Goal: Task Accomplishment & Management: Complete application form

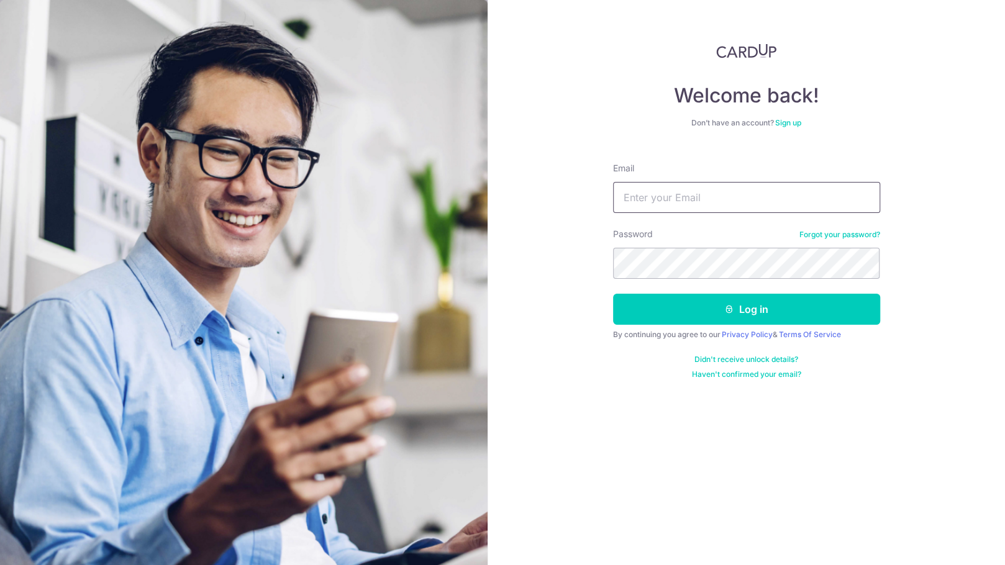
click at [670, 206] on input "Email" at bounding box center [746, 197] width 267 height 31
type input "[EMAIL_ADDRESS][DOMAIN_NAME]"
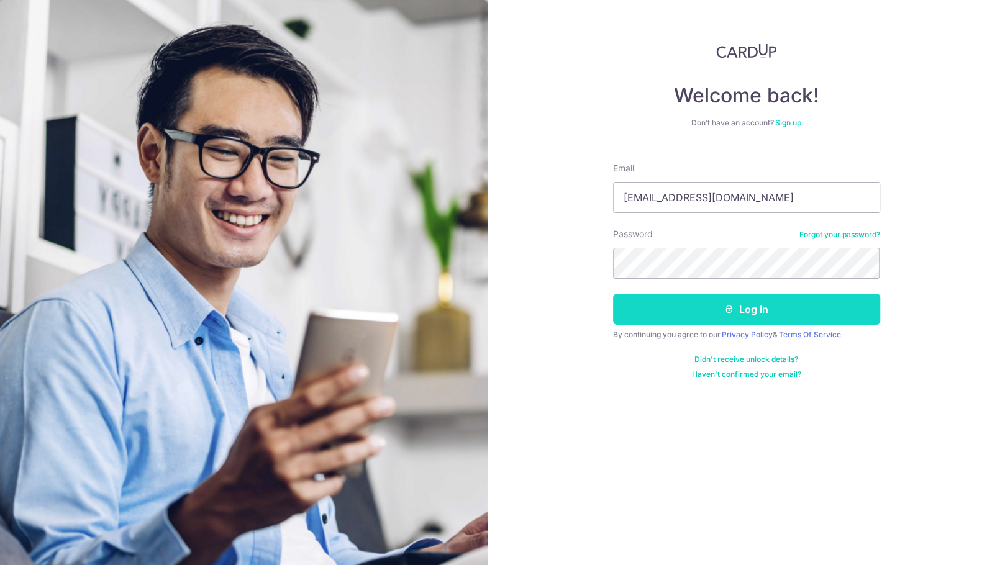
click at [778, 312] on button "Log in" at bounding box center [746, 309] width 267 height 31
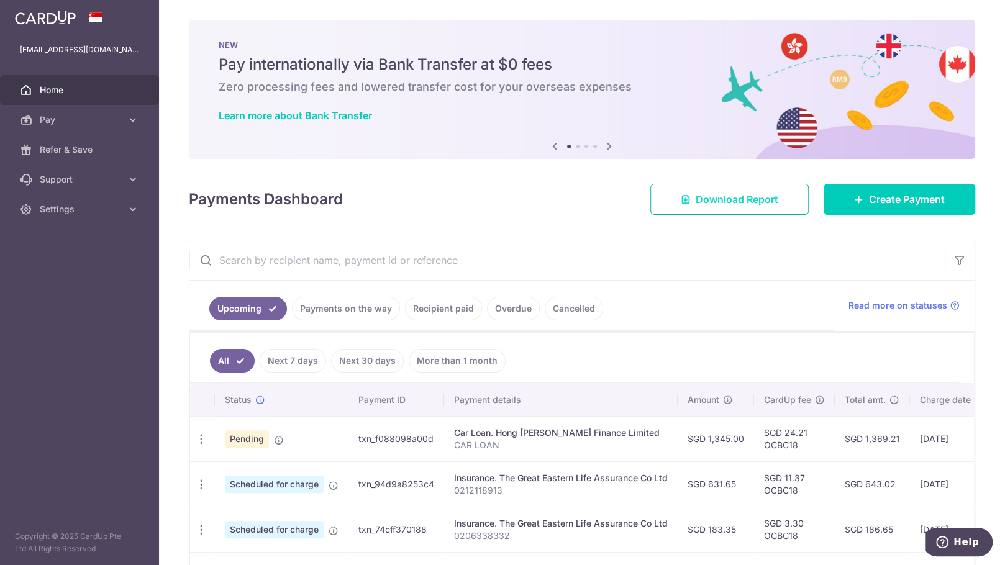
click at [745, 198] on body "ericplanner@gmail.com Home Pay Payments Recipients Cards Refer & Save Support F…" at bounding box center [502, 282] width 1005 height 565
click at [66, 182] on span "Support" at bounding box center [81, 179] width 82 height 12
click at [75, 153] on span "Refer & Save" at bounding box center [81, 150] width 82 height 12
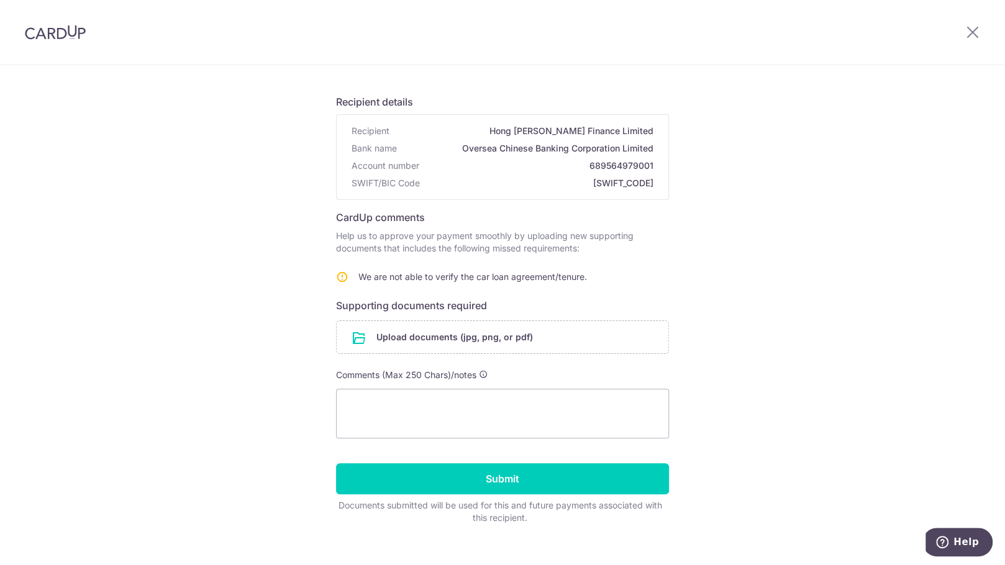
scroll to position [78, 0]
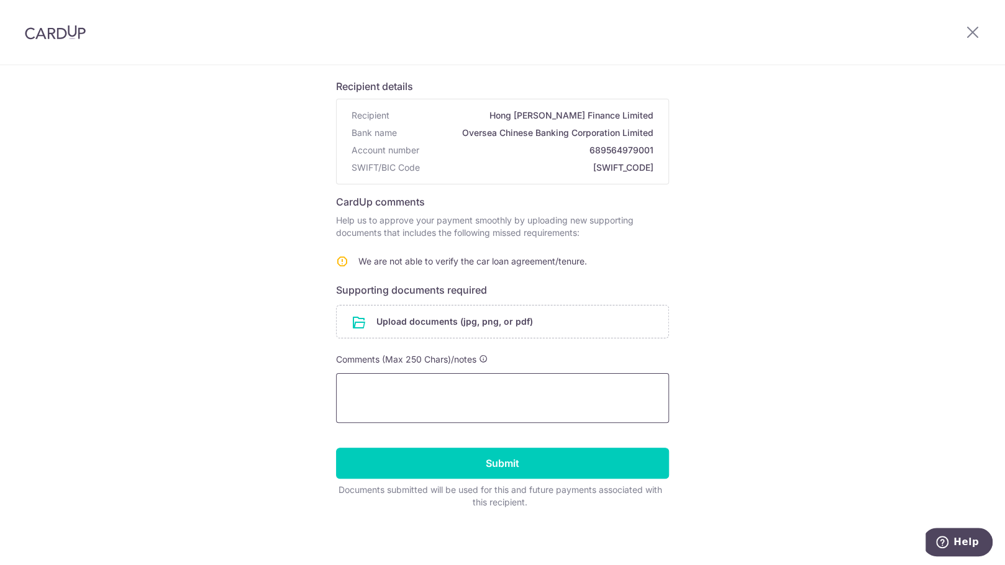
click at [401, 405] on textarea at bounding box center [502, 398] width 333 height 50
click at [462, 388] on textarea "Hi, I have requested for a original loan agreement from the bank" at bounding box center [502, 398] width 333 height 50
click at [376, 402] on textarea "Hi, I have requested for a copy of original loan agreement from the bank" at bounding box center [502, 398] width 333 height 50
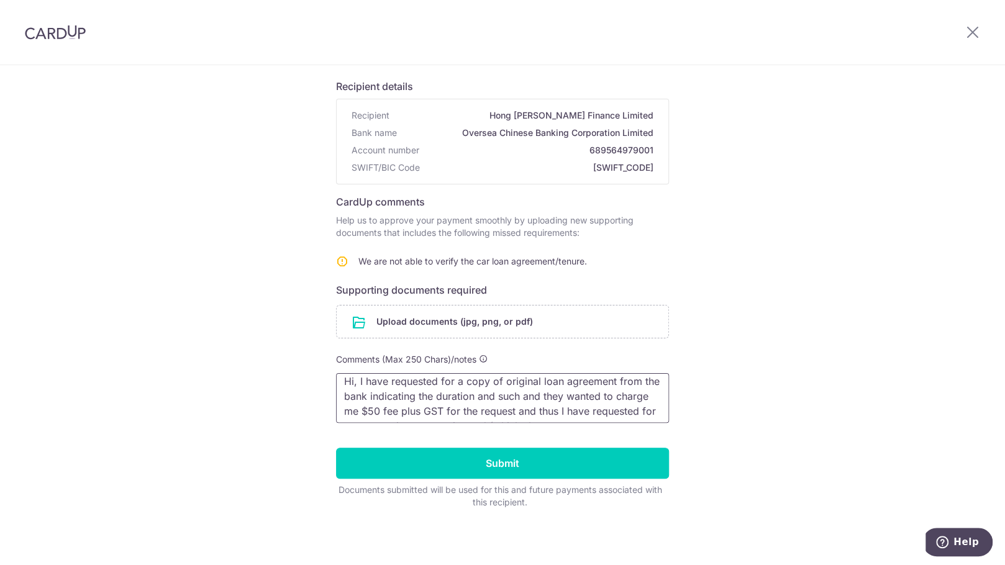
scroll to position [0, 0]
drag, startPoint x: 342, startPoint y: 383, endPoint x: 449, endPoint y: 385, distance: 106.9
click at [449, 385] on textarea "Hi, I have requested for a copy of original loan agreement from the bank indica…" at bounding box center [502, 398] width 333 height 50
click at [434, 385] on textarea "Hi, I have requested for a copy of original loan agreement from the bank indica…" at bounding box center [502, 398] width 333 height 50
drag, startPoint x: 440, startPoint y: 385, endPoint x: 339, endPoint y: 386, distance: 101.3
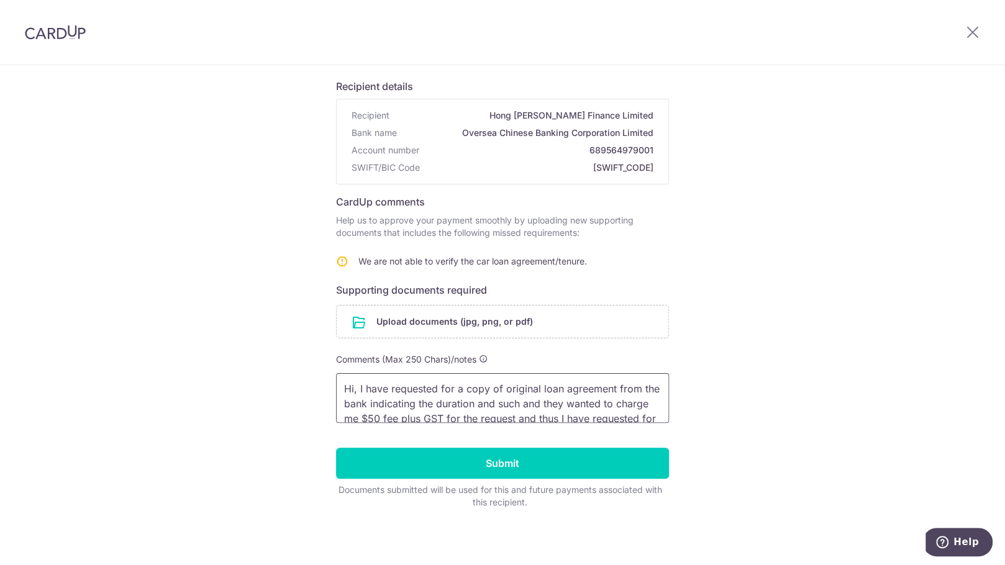
click at [339, 386] on textarea "Hi, I have requested for a copy of original loan agreement from the bank indica…" at bounding box center [502, 398] width 333 height 50
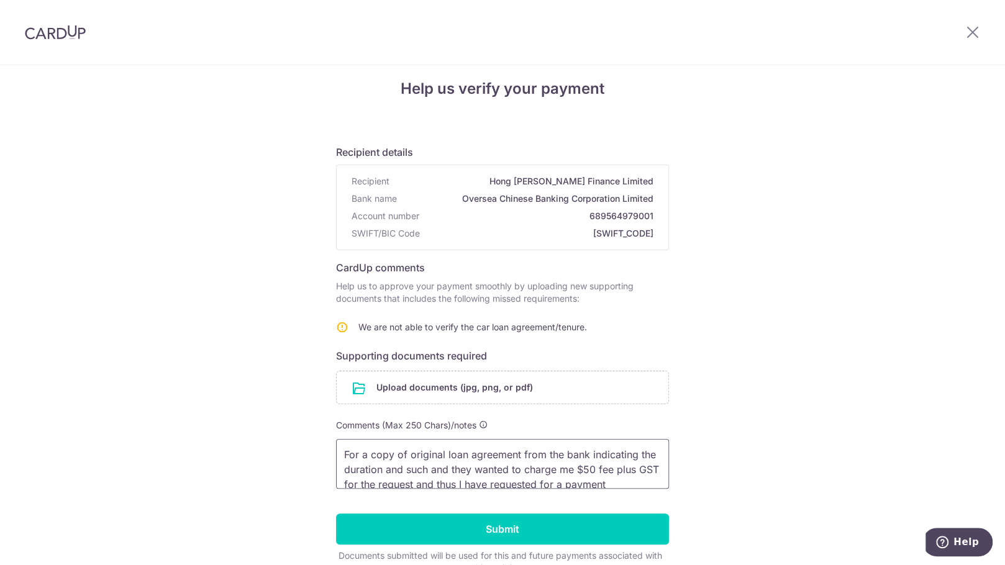
scroll to position [4, 0]
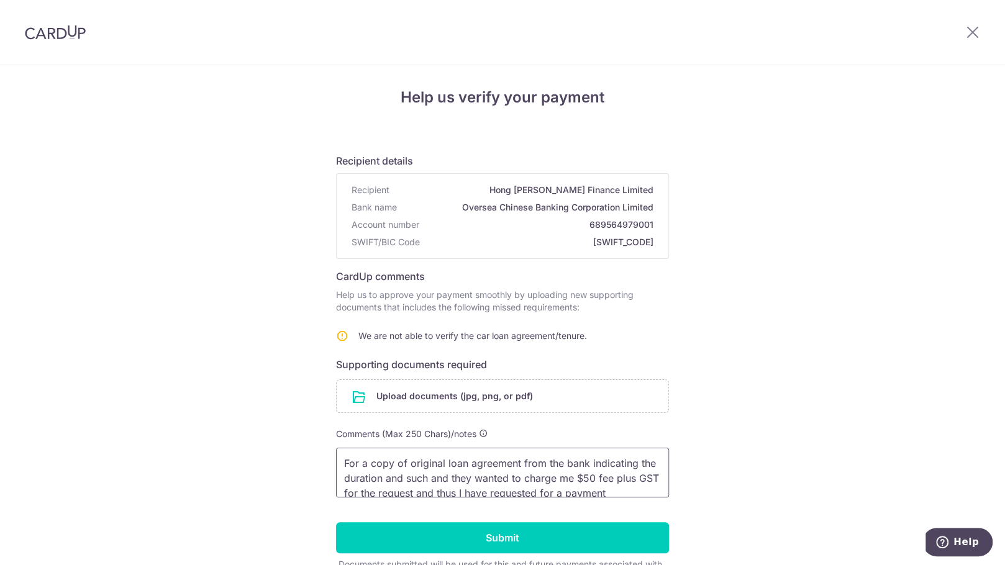
drag, startPoint x: 463, startPoint y: 478, endPoint x: 400, endPoint y: 478, distance: 63.4
click at [400, 478] on textarea "For a copy of original loan agreement from the bank indicating the duration and…" at bounding box center [502, 473] width 333 height 50
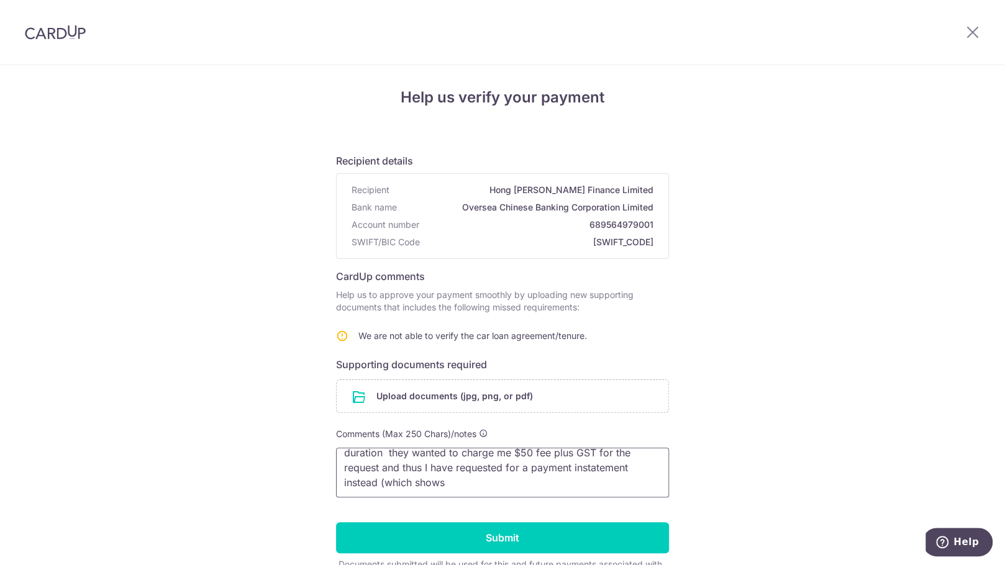
drag, startPoint x: 395, startPoint y: 492, endPoint x: 335, endPoint y: 467, distance: 64.8
click at [336, 467] on textarea "For a copy of original loan agreement from the bank indicating the duration the…" at bounding box center [502, 473] width 333 height 50
click at [643, 481] on textarea "For a copy of original loan agreement from the bank indicating the duration the…" at bounding box center [502, 473] width 333 height 50
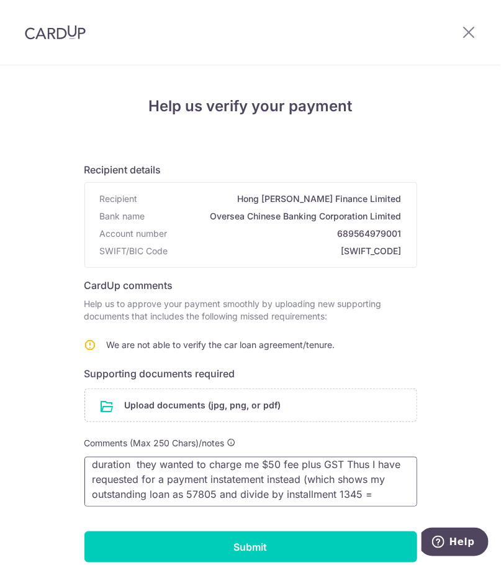
scroll to position [0, 0]
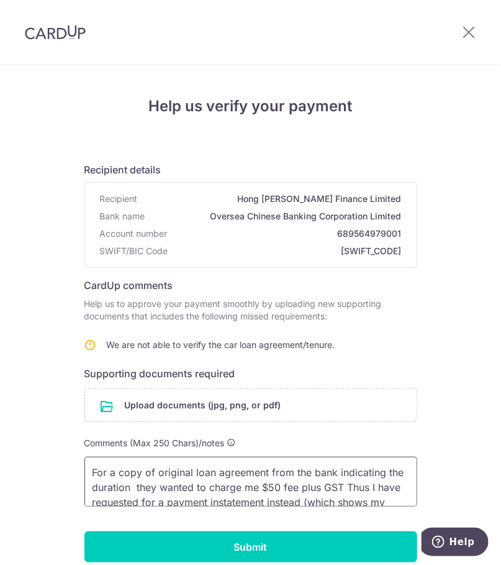
drag, startPoint x: 105, startPoint y: 471, endPoint x: 70, endPoint y: 466, distance: 35.1
click at [70, 466] on div "Help us verify your payment Recipient details Recipient Hong Leong Finance Limi…" at bounding box center [250, 357] width 501 height 585
click at [133, 483] on textarea "copy of original loan agreement from the bank indicating the duration they want…" at bounding box center [250, 482] width 333 height 50
drag, startPoint x: 152, startPoint y: 485, endPoint x: 130, endPoint y: 485, distance: 21.7
click at [130, 485] on textarea "copy of original loan agreement from the bank indicating the duration they want…" at bounding box center [250, 482] width 333 height 50
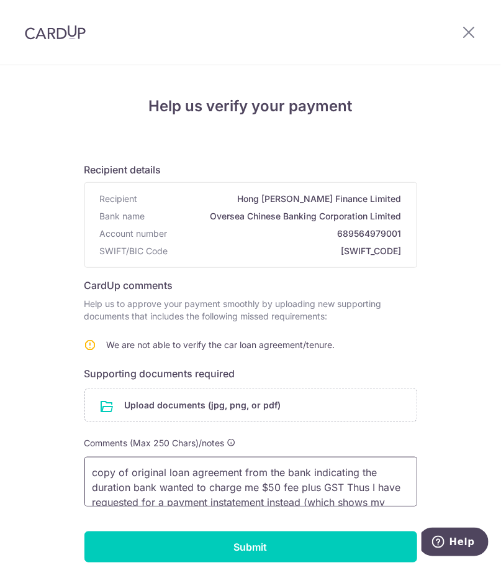
drag, startPoint x: 194, startPoint y: 485, endPoint x: 160, endPoint y: 486, distance: 34.2
click at [159, 486] on textarea "copy of original loan agreement from the bank indicating the duration bank want…" at bounding box center [250, 482] width 333 height 50
click at [186, 486] on textarea "copy of original loan agreement from the bank indicating the duration bank will…" at bounding box center [250, 482] width 333 height 50
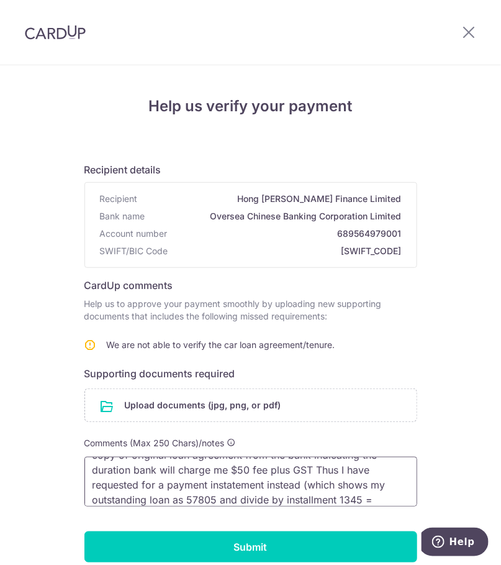
scroll to position [9, 0]
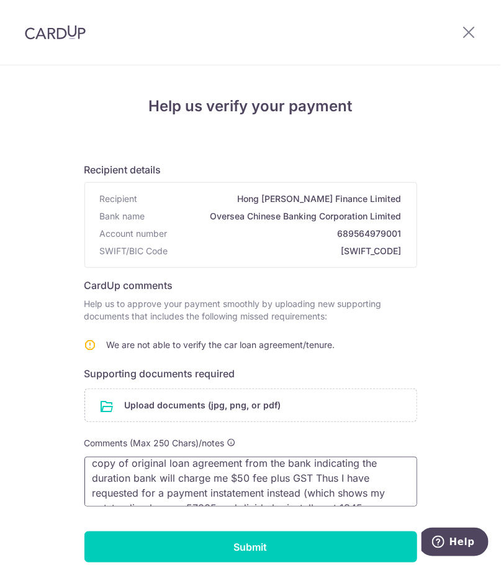
drag, startPoint x: 335, startPoint y: 477, endPoint x: 312, endPoint y: 478, distance: 23.6
click at [312, 478] on textarea "copy of original loan agreement from the bank indicating the duration bank will…" at bounding box center [250, 482] width 333 height 50
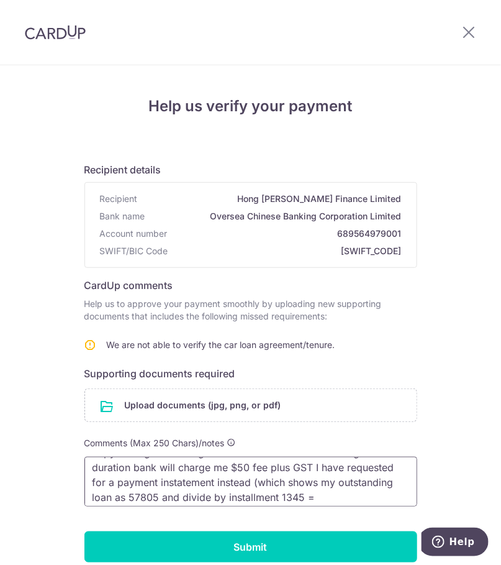
scroll to position [25, 0]
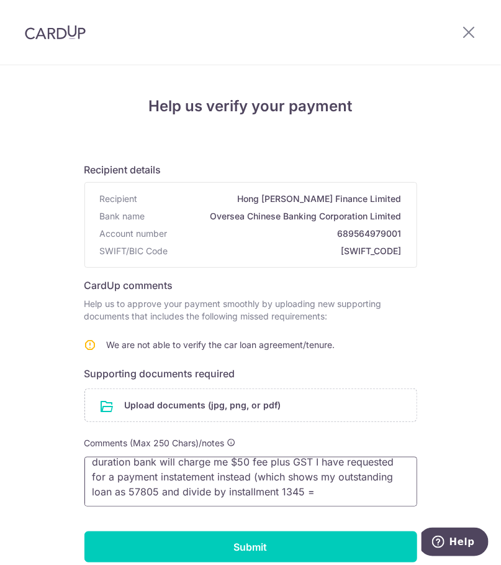
click at [309, 490] on textarea "copy of original loan agreement from the bank indicating the duration bank will…" at bounding box center [250, 482] width 333 height 50
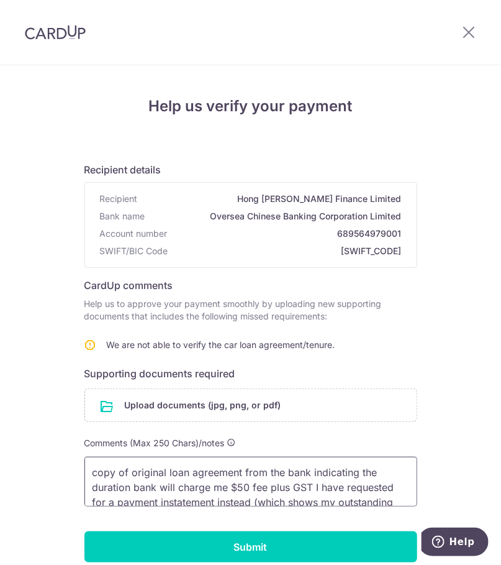
type textarea "copy of original loan agreement from the bank indicating the duration bank will…"
click at [221, 405] on input "file" at bounding box center [251, 405] width 332 height 32
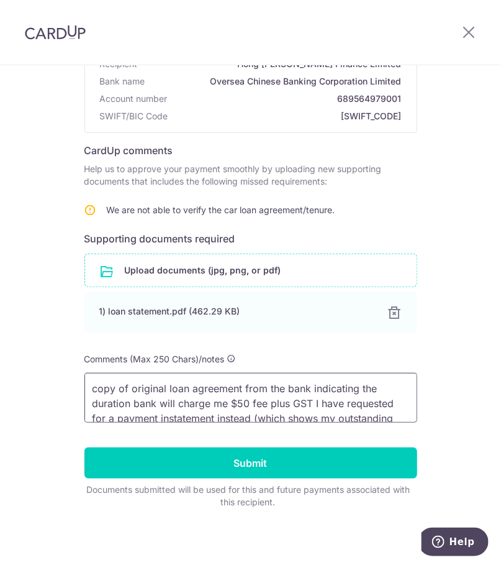
scroll to position [25, 0]
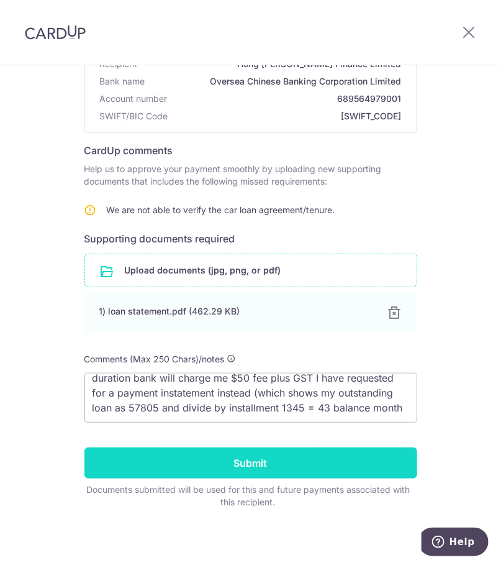
click at [317, 468] on input "Submit" at bounding box center [250, 462] width 333 height 31
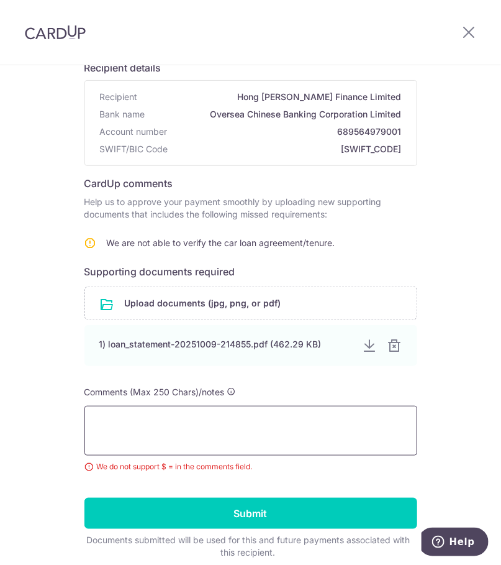
click at [175, 426] on textarea at bounding box center [250, 431] width 333 height 50
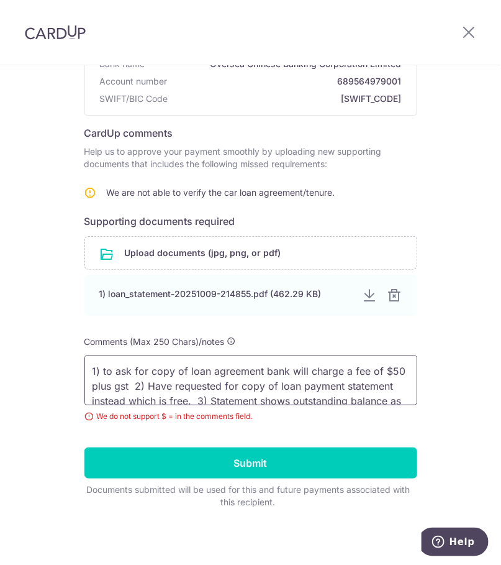
click at [99, 368] on textarea "1) to ask for copy of loan agreement bank will charge a fee of $50 plus gst 2) …" at bounding box center [250, 380] width 333 height 50
click at [144, 383] on textarea "To ask for copy of loan agreement bank will charge a fee of $50 plus gst 2) Hav…" at bounding box center [250, 380] width 333 height 50
drag, startPoint x: 144, startPoint y: 383, endPoint x: 112, endPoint y: 386, distance: 32.4
click at [112, 386] on textarea "To ask for copy of loan agreement bank will charge a fee of $50 plus gst 2) Hav…" at bounding box center [250, 380] width 333 height 50
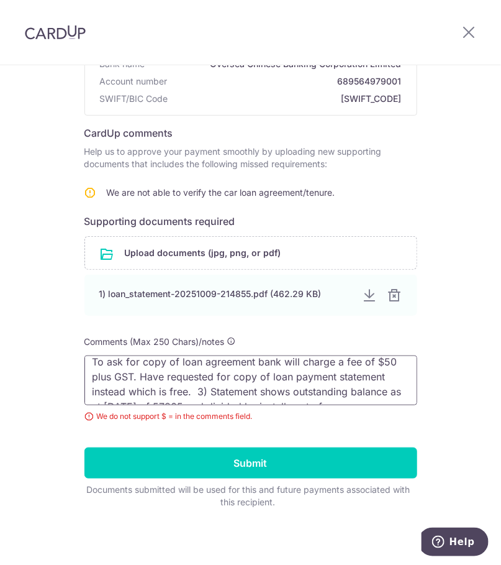
scroll to position [14, 0]
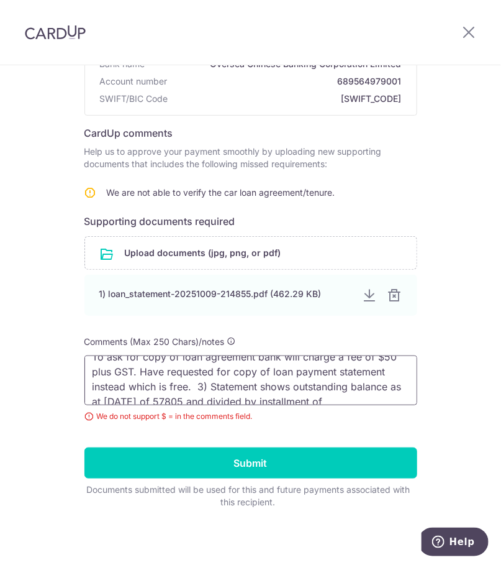
click at [205, 383] on textarea "To ask for copy of loan agreement bank will charge a fee of $50 plus GST. Have …" at bounding box center [250, 380] width 333 height 50
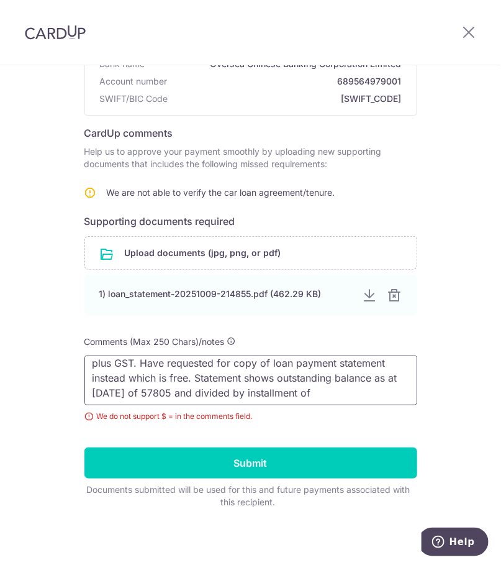
scroll to position [25, 0]
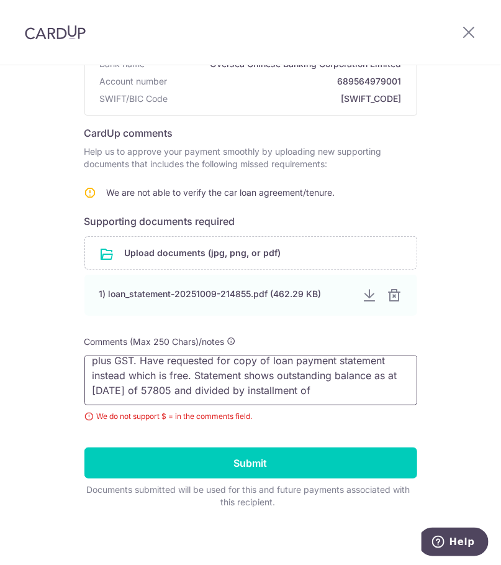
click at [125, 388] on textarea "To ask for copy of loan agreement bank will charge a fee of $50 plus GST. Have …" at bounding box center [250, 380] width 333 height 50
click at [324, 388] on textarea "To ask for copy of loan agreement bank will charge a fee of $50 plus GST. Have …" at bounding box center [250, 380] width 333 height 50
drag, startPoint x: 242, startPoint y: 373, endPoint x: 194, endPoint y: 373, distance: 47.8
click at [194, 373] on textarea "To ask for copy of loan agreement bank will charge a fee of $50 plus GST. Have …" at bounding box center [250, 380] width 333 height 50
drag, startPoint x: 288, startPoint y: 373, endPoint x: 213, endPoint y: 379, distance: 74.8
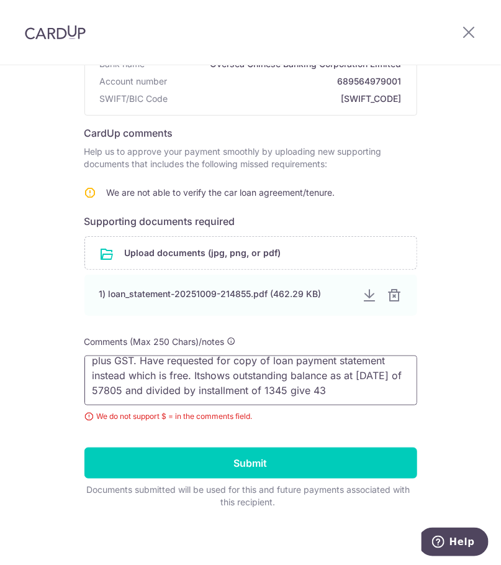
click at [202, 374] on textarea "To ask for copy of loan agreement bank will charge a fee of $50 plus GST. Have …" at bounding box center [250, 380] width 333 height 50
click at [329, 389] on textarea "To ask for copy of loan agreement bank will charge a fee of $50 plus GST. Have …" at bounding box center [250, 380] width 333 height 50
click at [353, 370] on textarea "To ask for copy of loan agreement bank will charge a fee of $50 plus GST. Have …" at bounding box center [250, 380] width 333 height 50
click at [326, 388] on textarea "To ask for copy of loan agreement bank will charge a fee of $50 plus GST. Have …" at bounding box center [250, 380] width 333 height 50
drag, startPoint x: 88, startPoint y: 361, endPoint x: 403, endPoint y: 406, distance: 318.7
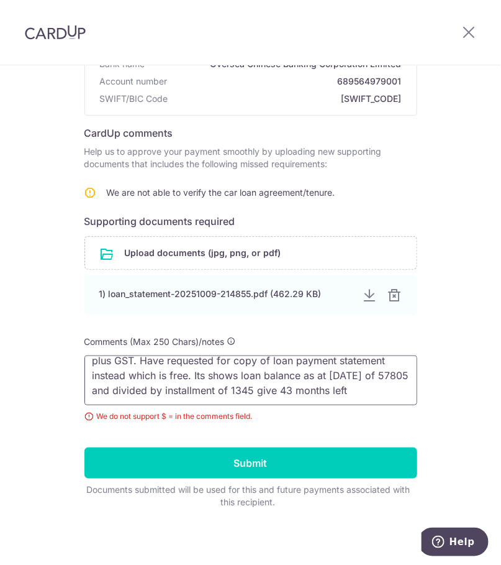
click at [403, 406] on div "To ask for copy of loan agreement bank will charge a fee of $50 plus GST. Have …" at bounding box center [250, 388] width 333 height 67
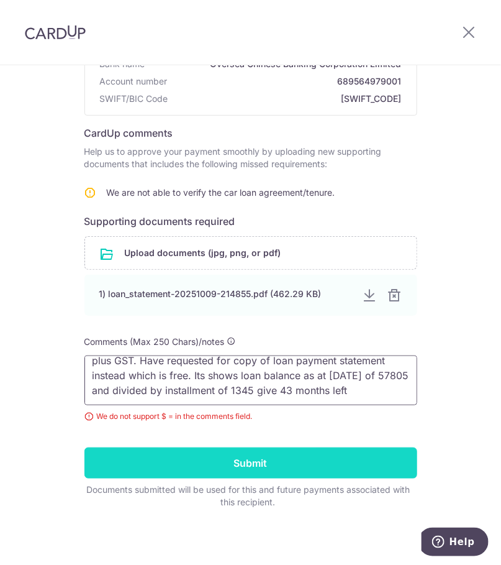
type textarea "To ask for copy of loan agreement bank will charge a fee of $50 plus GST. Have …"
click at [273, 458] on input "Submit" at bounding box center [250, 462] width 333 height 31
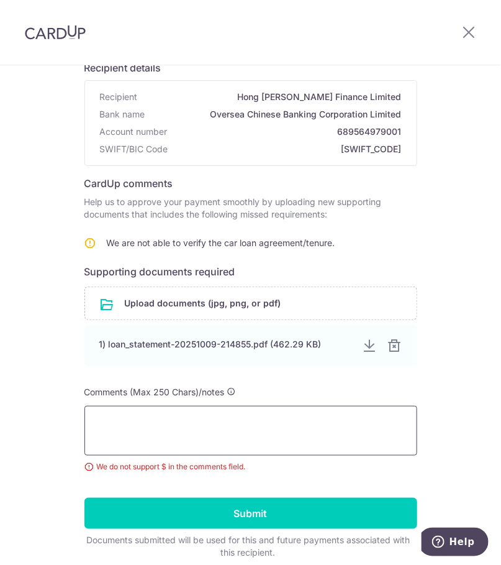
click at [119, 422] on textarea at bounding box center [250, 431] width 333 height 50
paste textarea "To ask for copy of loan agreement bank will charge a fee of $50 plus GST. Have …"
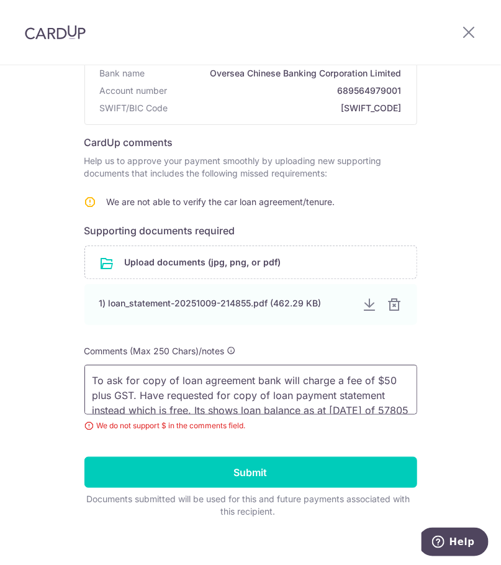
click at [376, 376] on textarea "To ask for copy of loan agreement bank will charge a fee of $50 plus GST. Have …" at bounding box center [250, 390] width 333 height 50
drag, startPoint x: 388, startPoint y: 378, endPoint x: 373, endPoint y: 377, distance: 14.9
click at [373, 377] on textarea "To ask for copy of loan agreement bank will charge a fee of $50 plus GST. Have …" at bounding box center [250, 390] width 333 height 50
drag, startPoint x: 387, startPoint y: 375, endPoint x: 373, endPoint y: 380, distance: 14.9
click at [373, 380] on textarea "To ask for copy of loan agreement bank will charge a fee of 50S plus GST. Have …" at bounding box center [250, 390] width 333 height 50
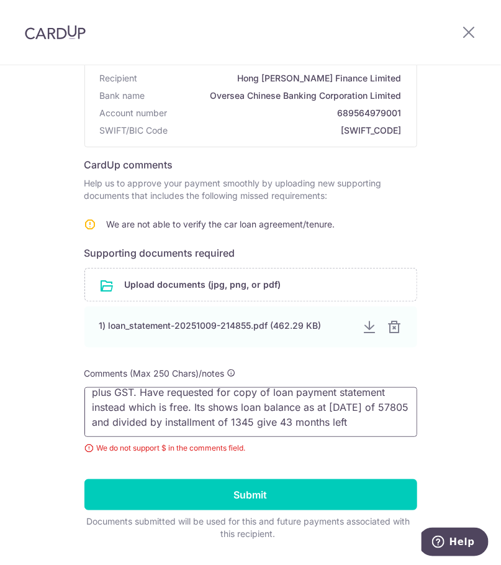
scroll to position [152, 0]
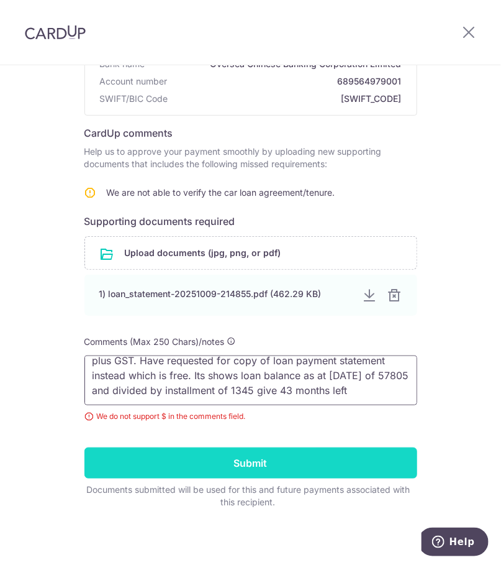
type textarea "To ask for copy of loan agreement bank will charge a fee of S50 plus GST. Have …"
click at [258, 458] on input "Submit" at bounding box center [250, 462] width 333 height 31
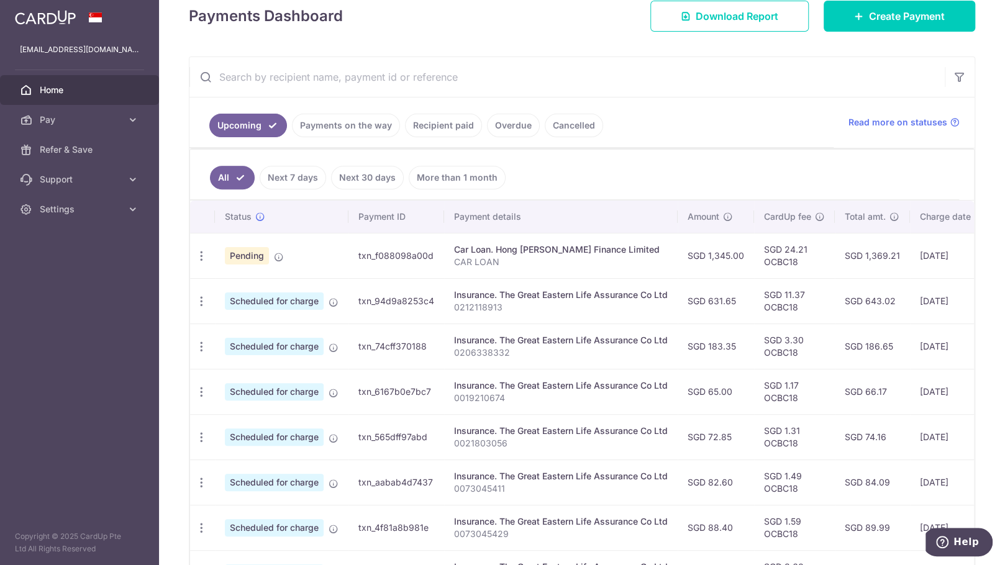
scroll to position [223, 0]
